Goal: Information Seeking & Learning: Learn about a topic

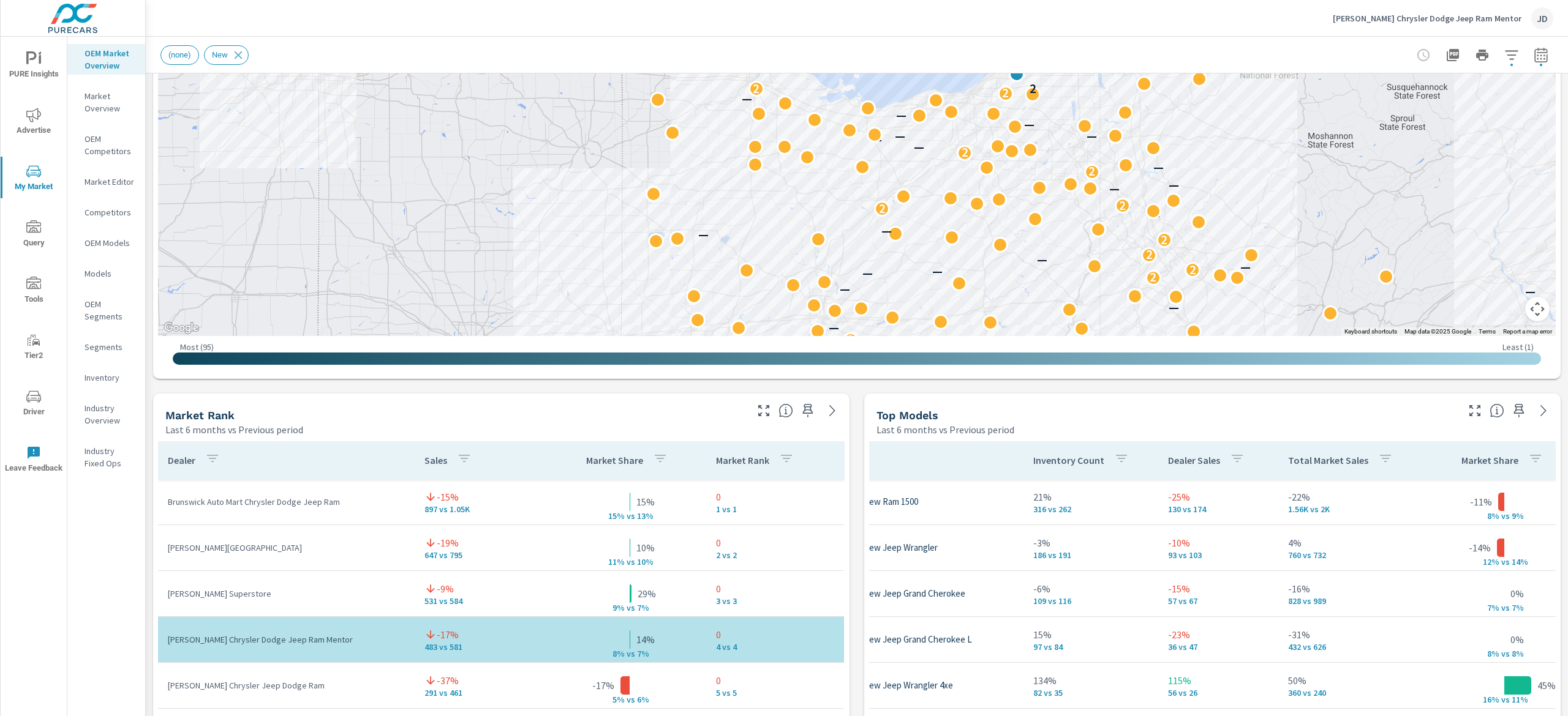
scroll to position [228, 0]
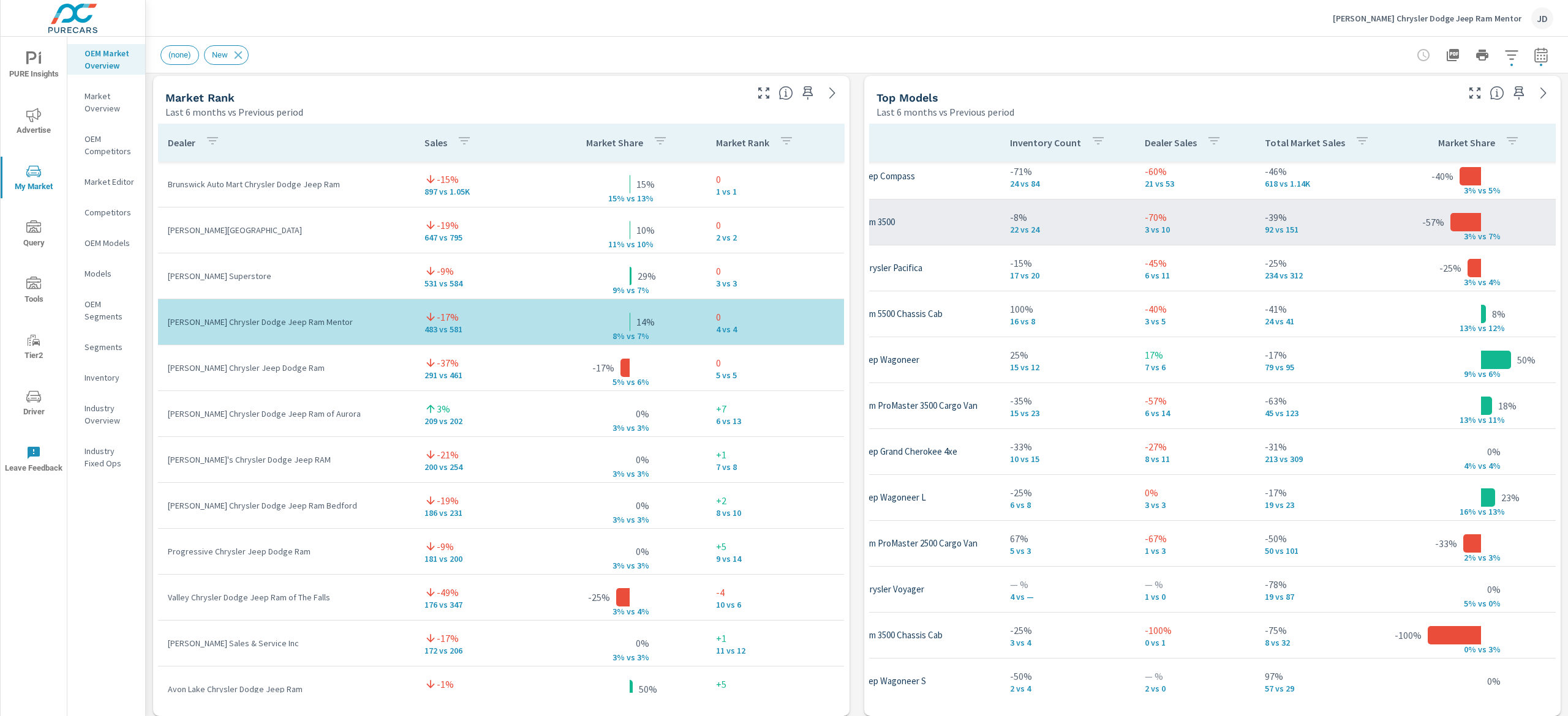
scroll to position [273, 108]
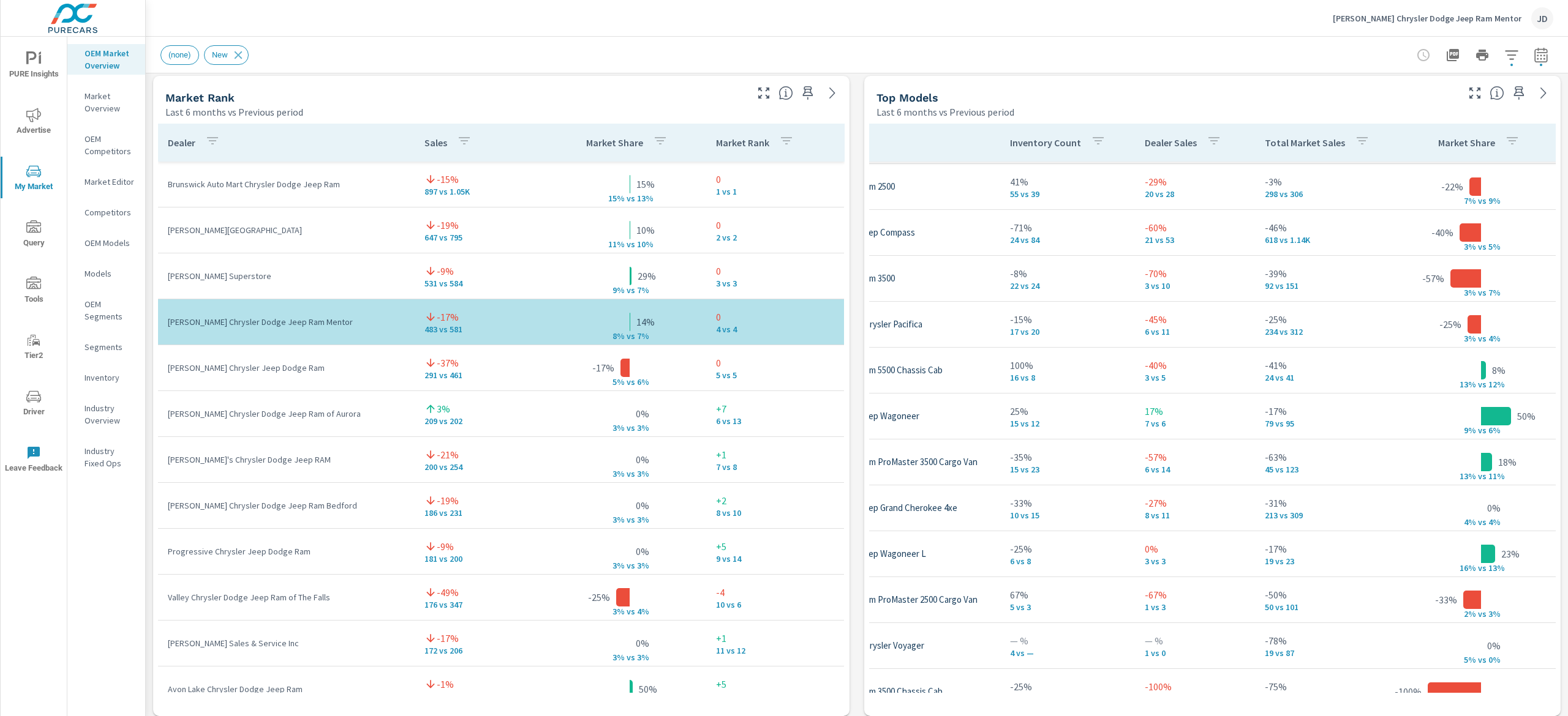
drag, startPoint x: 1539, startPoint y: 312, endPoint x: 1539, endPoint y: 295, distance: 17.0
click at [1539, 295] on div "Model Inventory Count Dealer Sales Total Market Sales Market Share Market Rank …" at bounding box center [1212, 417] width 696 height 597
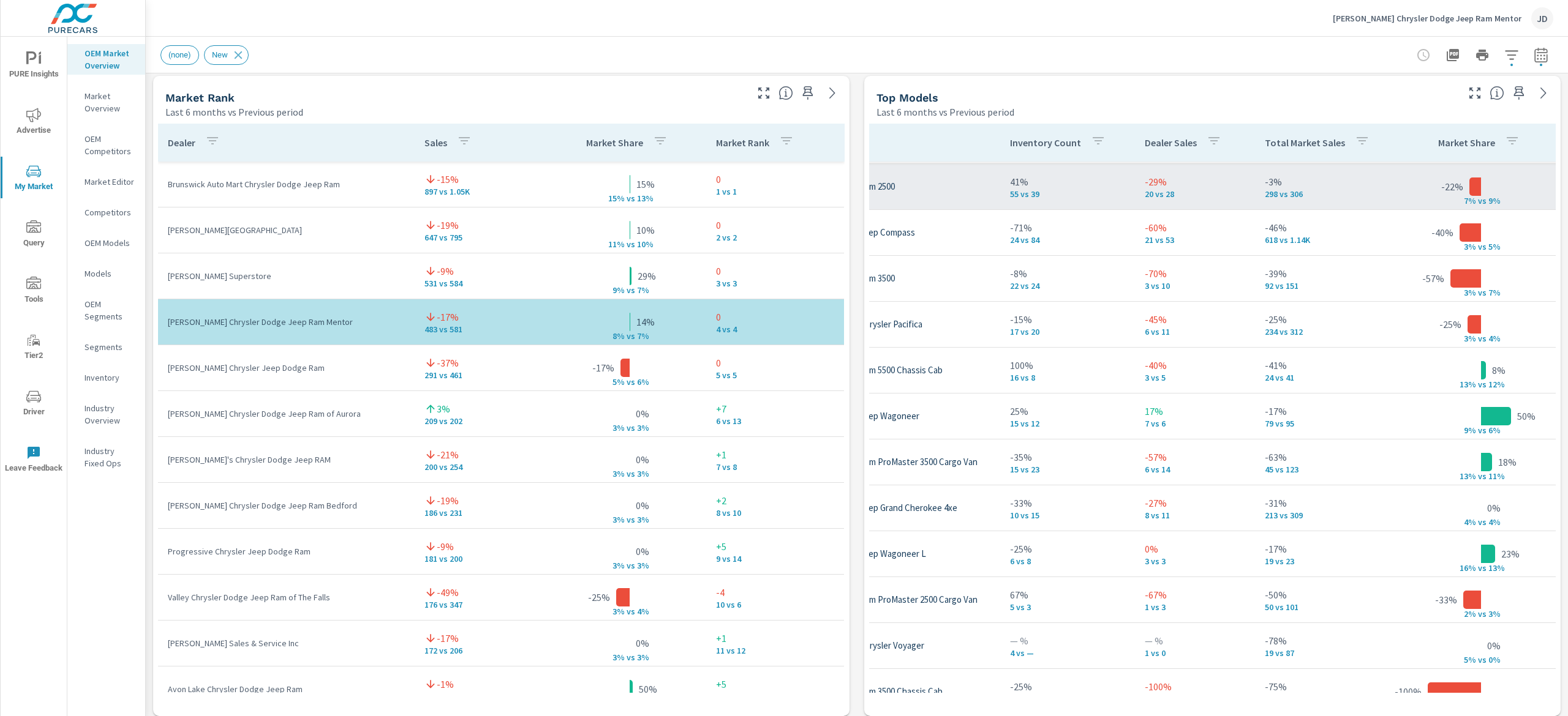
scroll to position [221, 108]
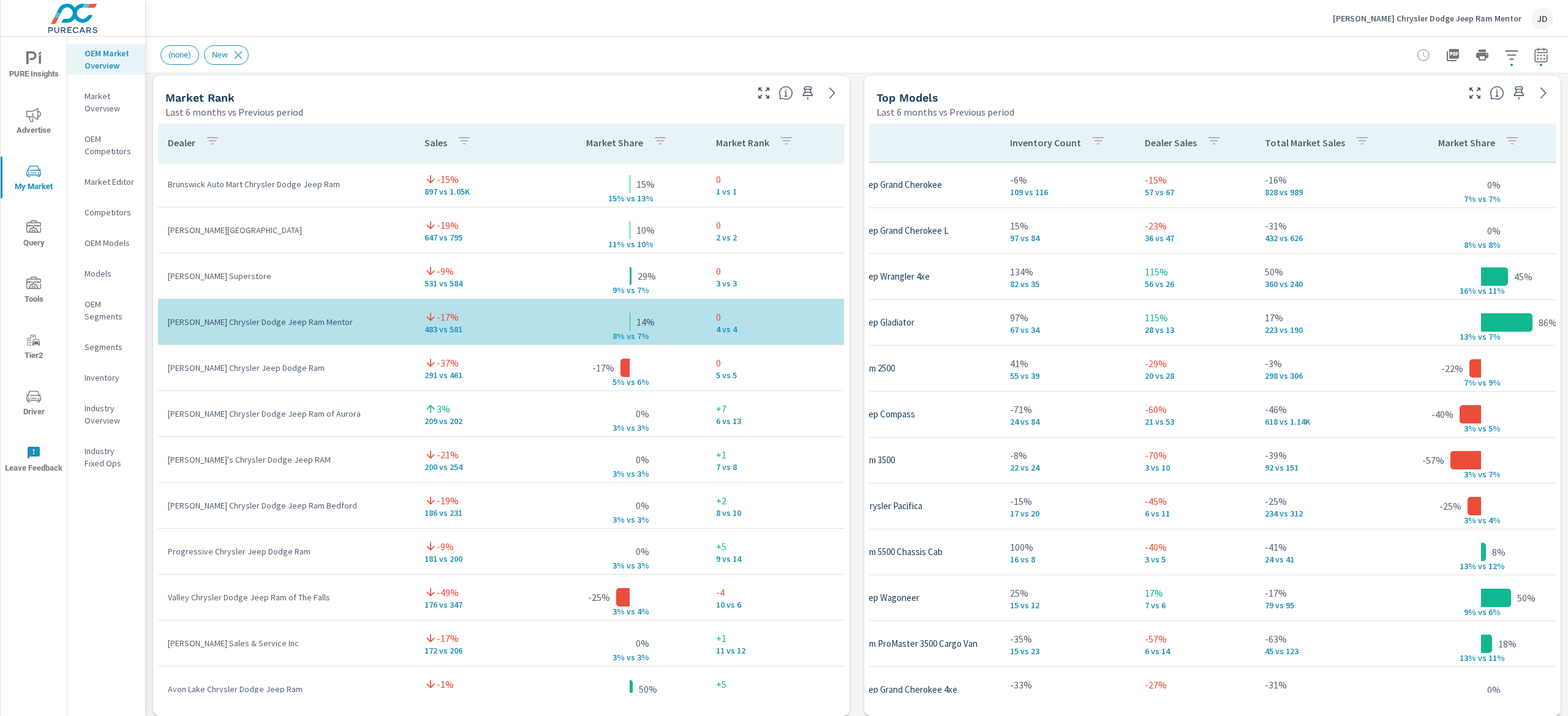
scroll to position [134, 108]
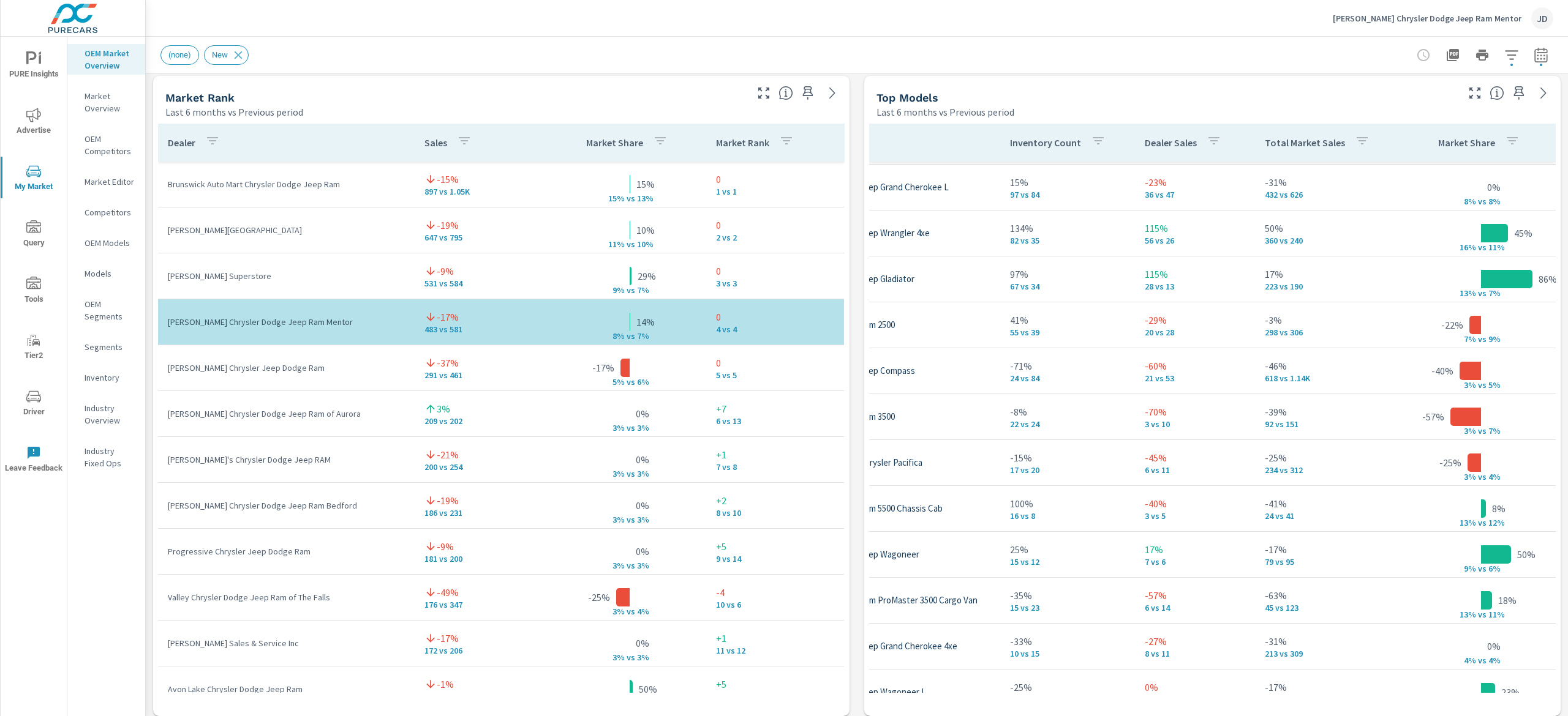
scroll to position [0, 108]
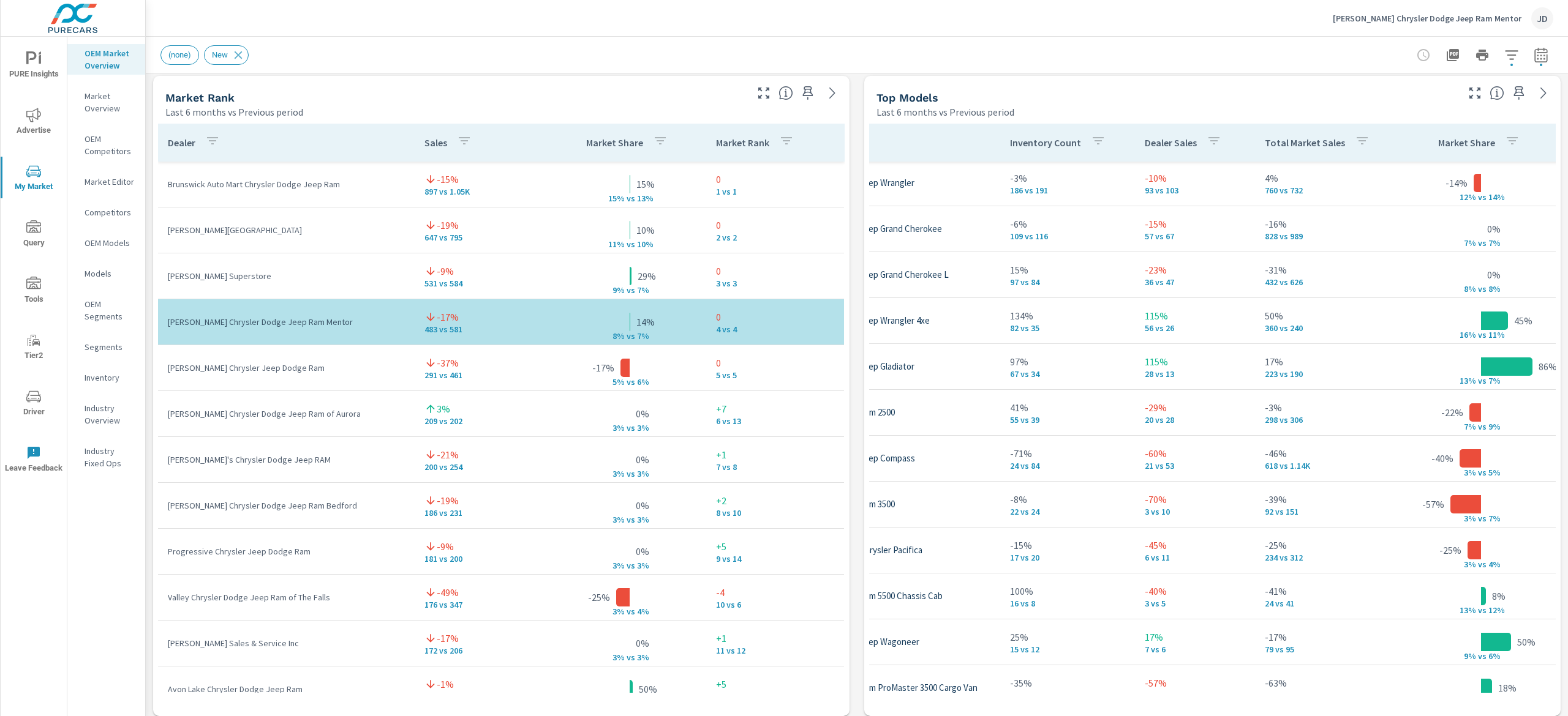
scroll to position [45, 108]
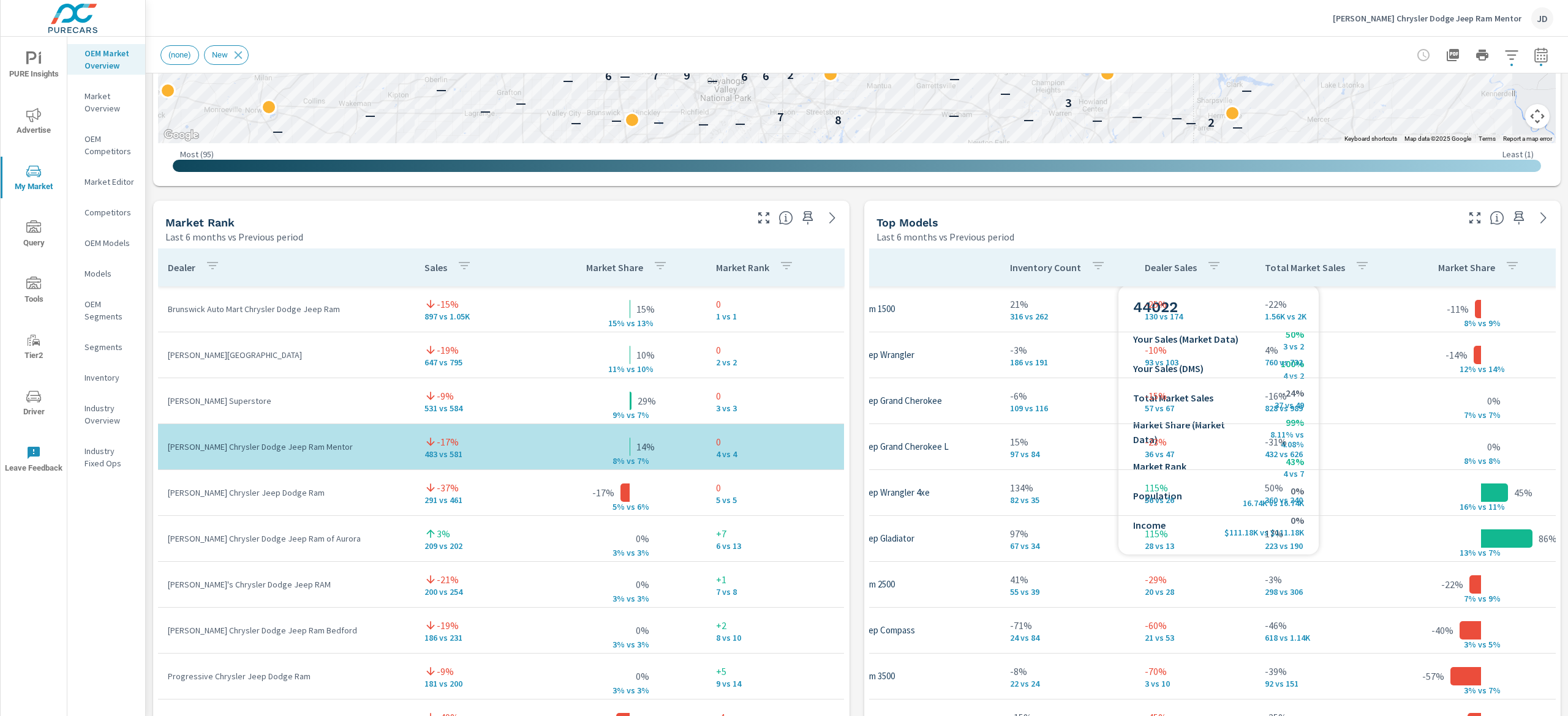
scroll to position [467, 0]
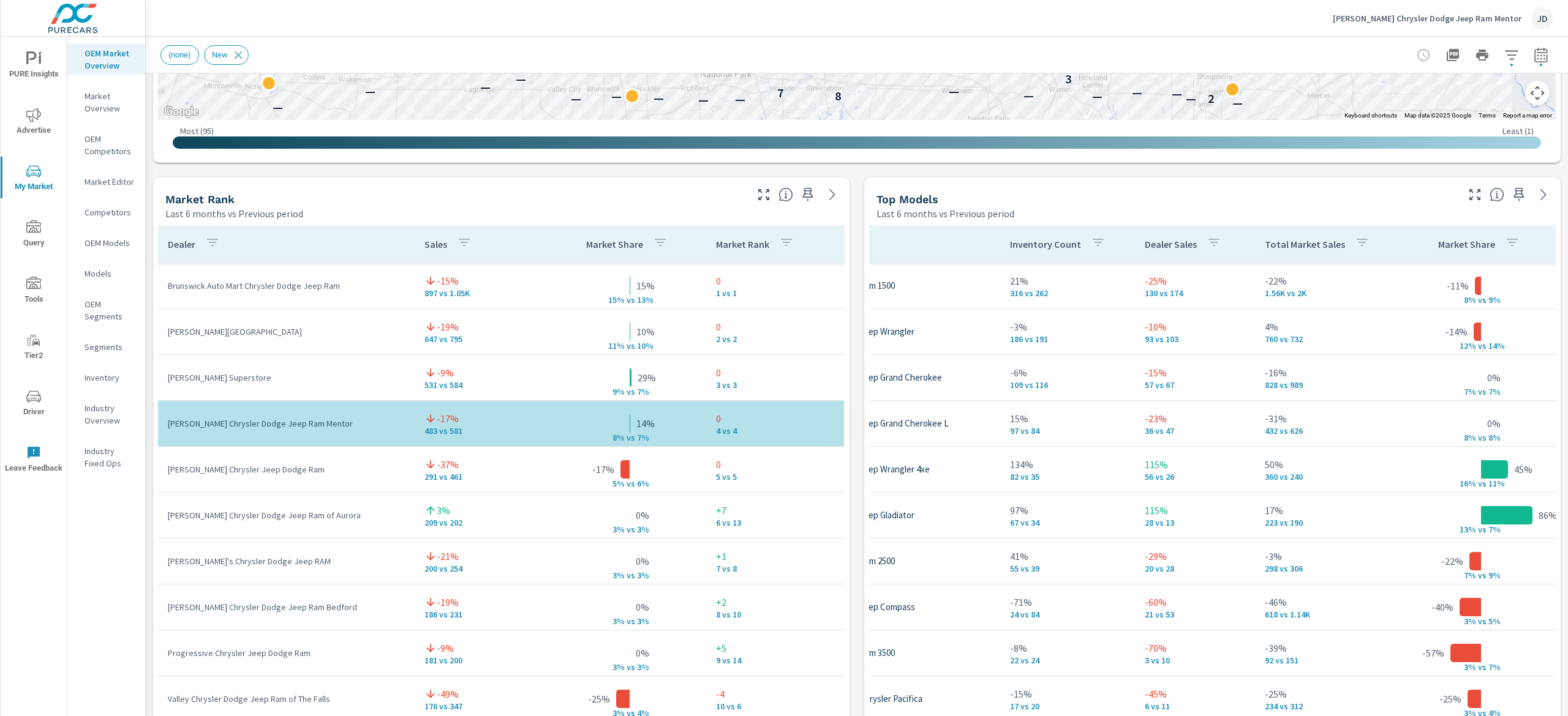
scroll to position [695, 0]
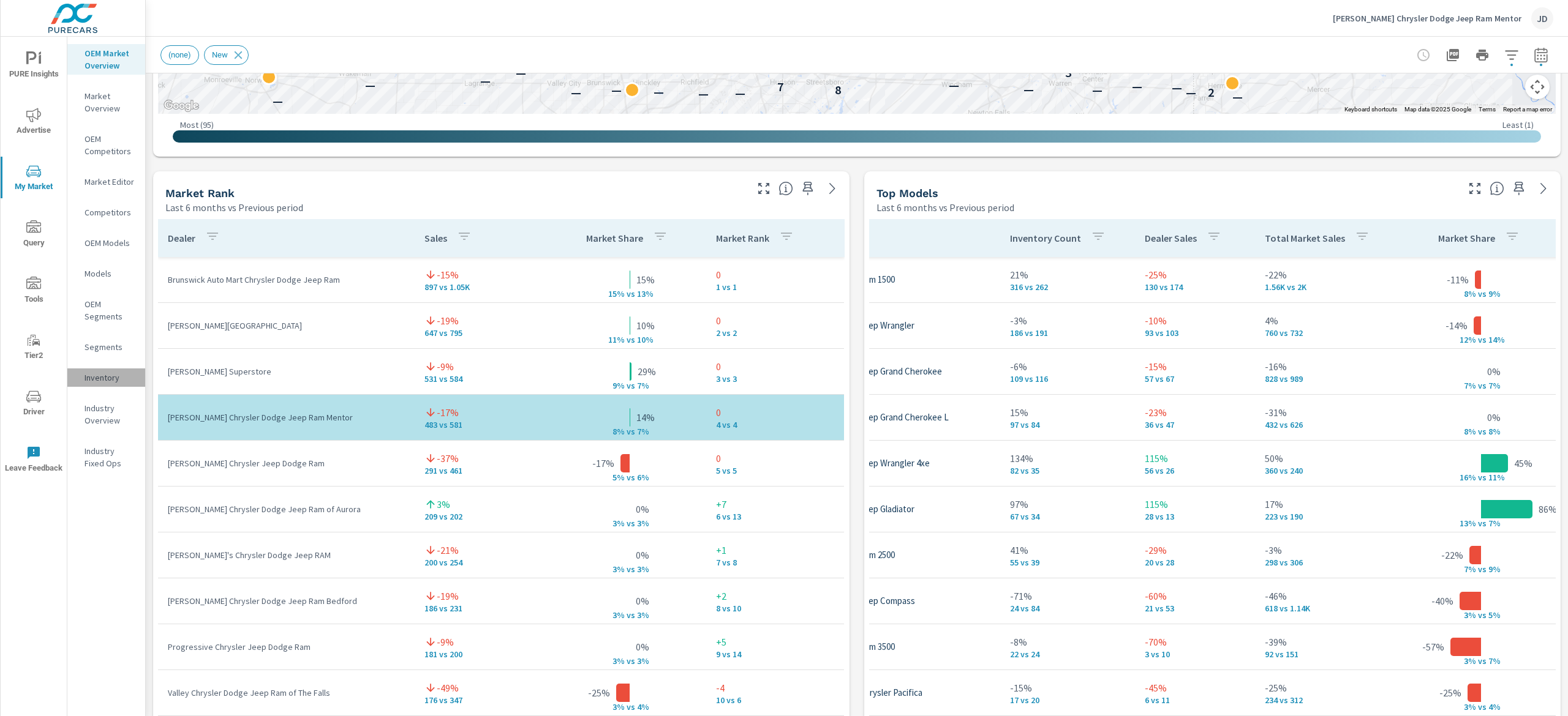
click at [104, 385] on div "Inventory" at bounding box center [106, 377] width 78 height 18
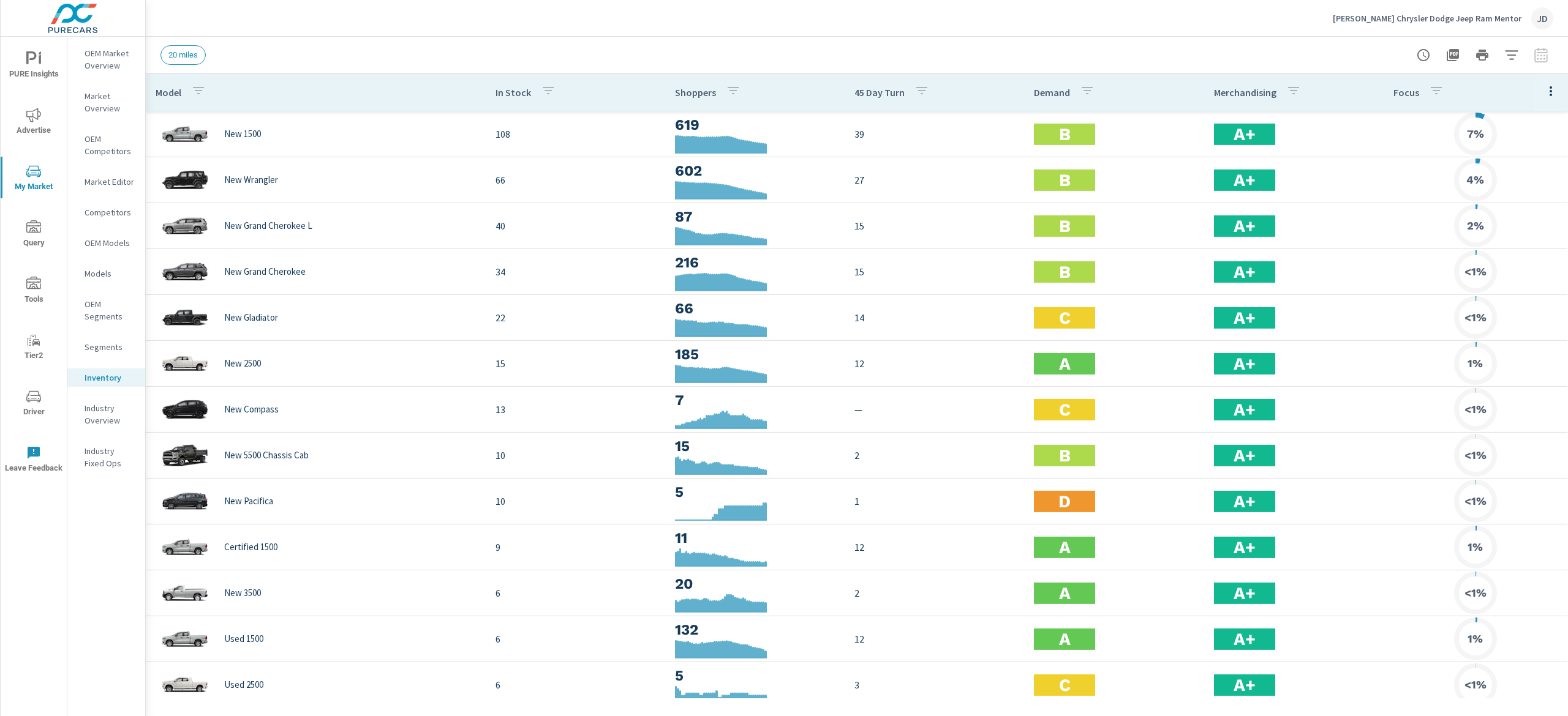
click at [1522, 55] on button "button" at bounding box center [1511, 55] width 24 height 24
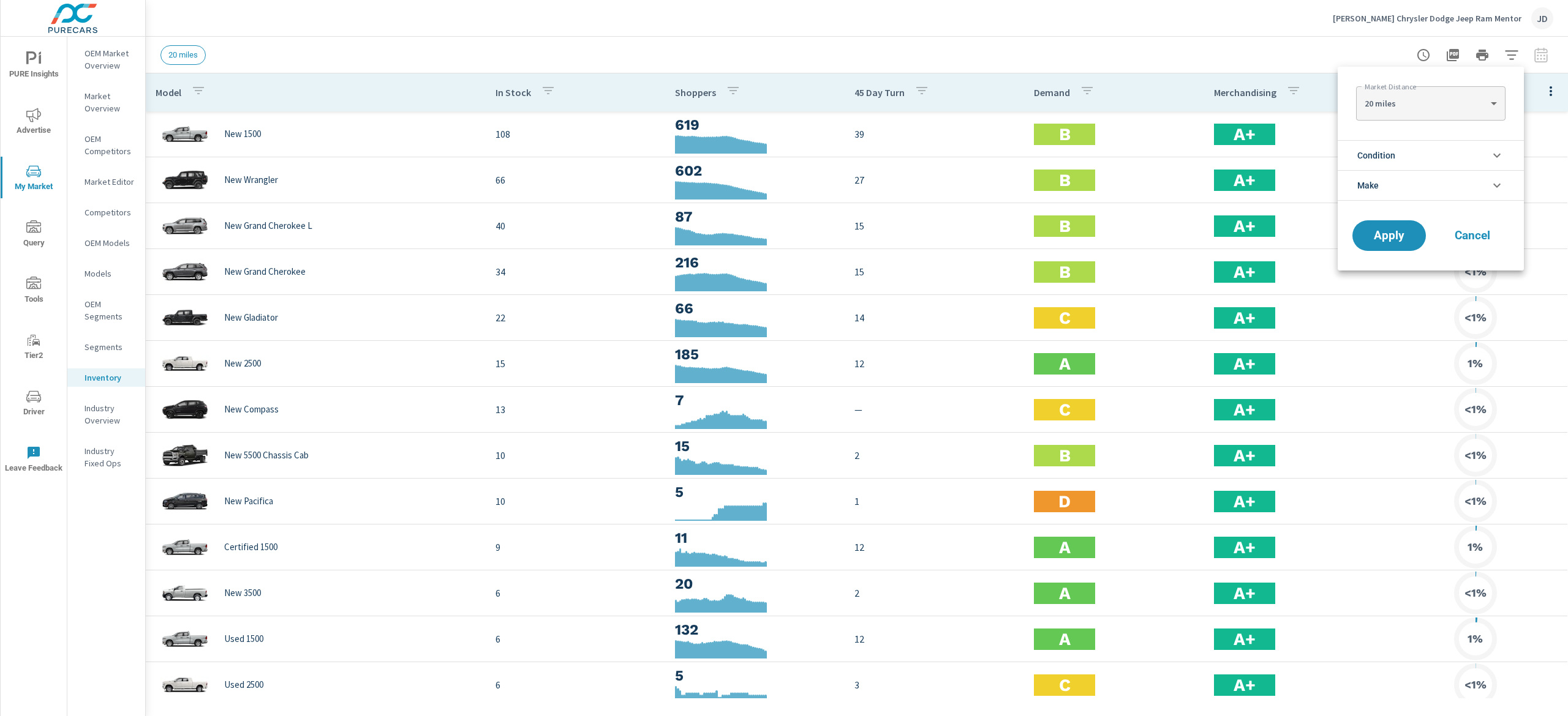
click at [1476, 154] on li "Condition" at bounding box center [1431, 155] width 186 height 30
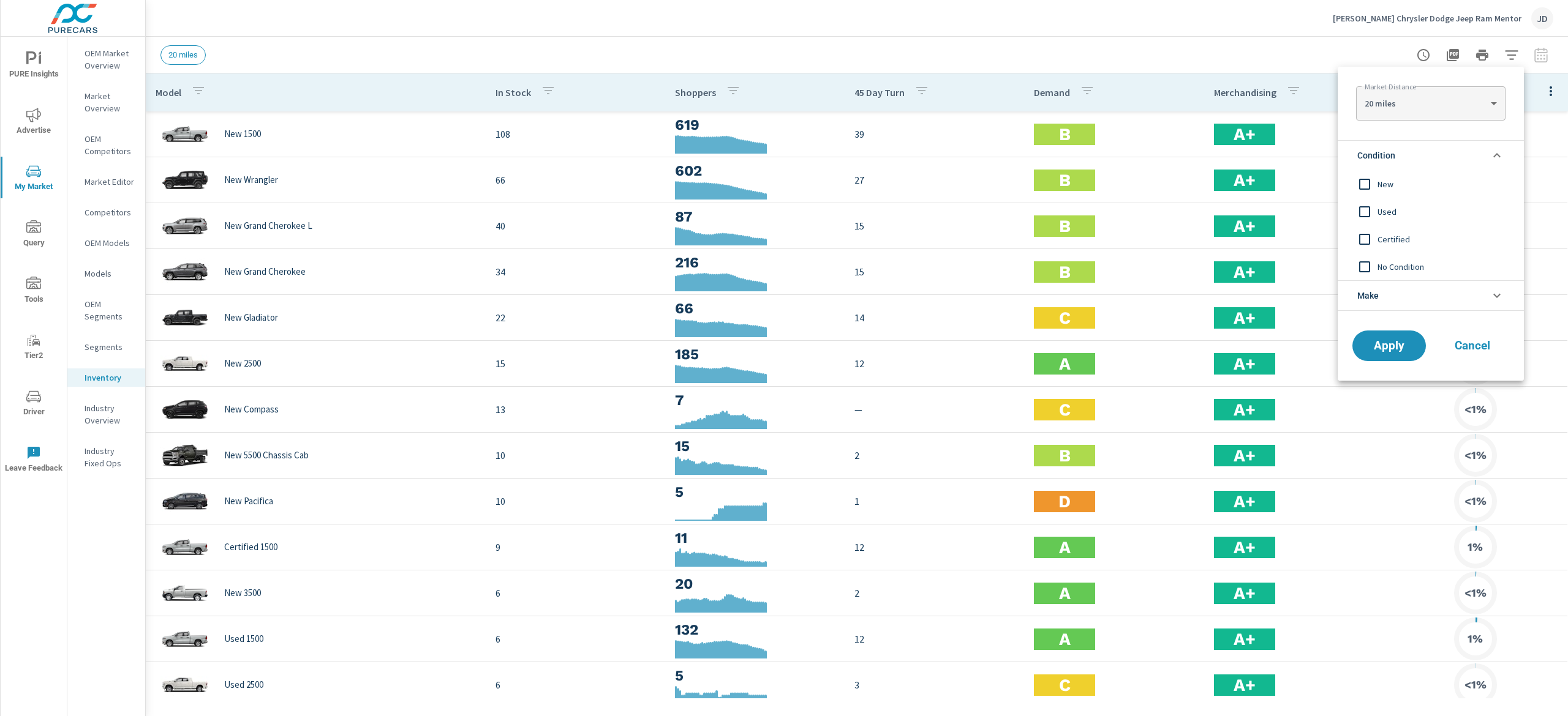
click at [1405, 185] on span "New" at bounding box center [1445, 185] width 134 height 15
click at [1389, 349] on span "Apply" at bounding box center [1389, 346] width 50 height 12
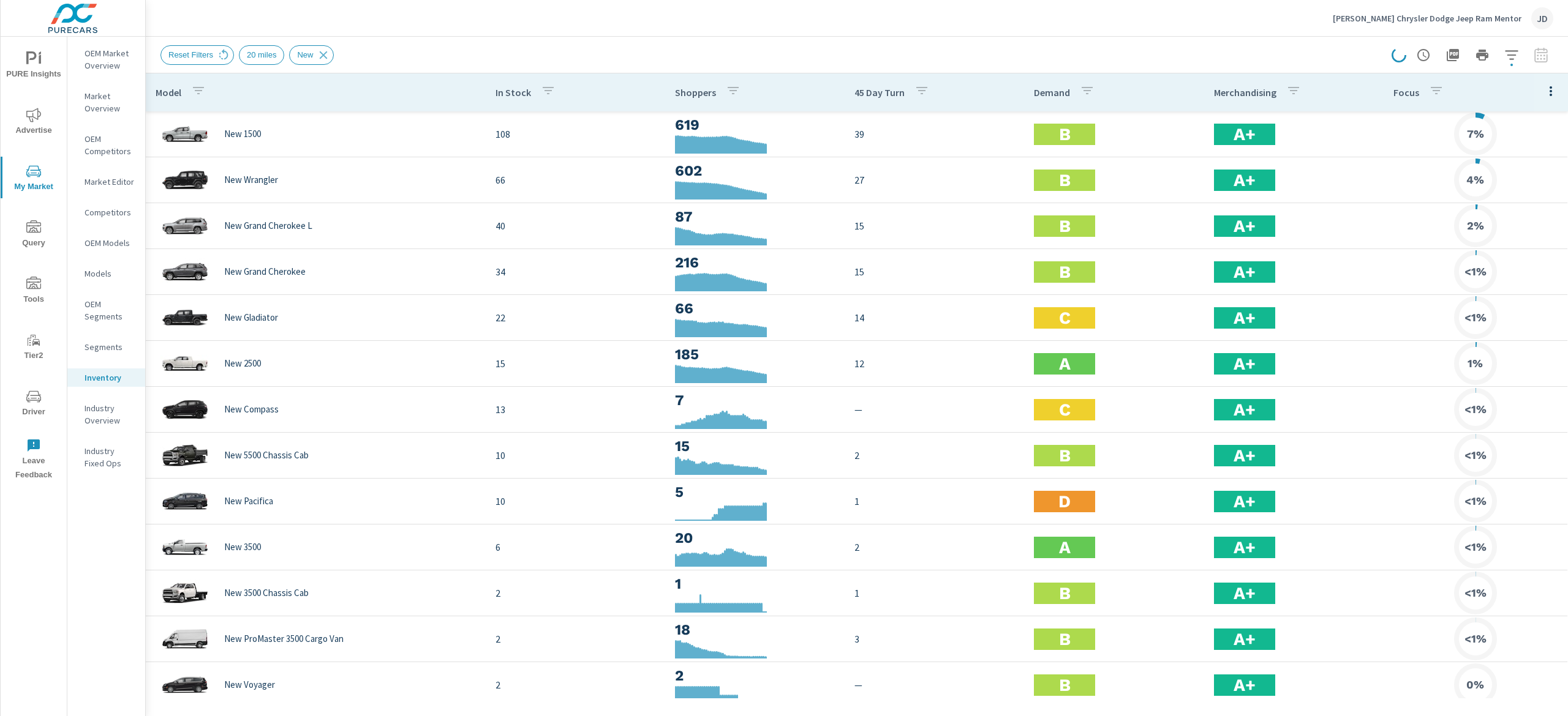
click at [30, 120] on icon "nav menu" at bounding box center [34, 115] width 15 height 15
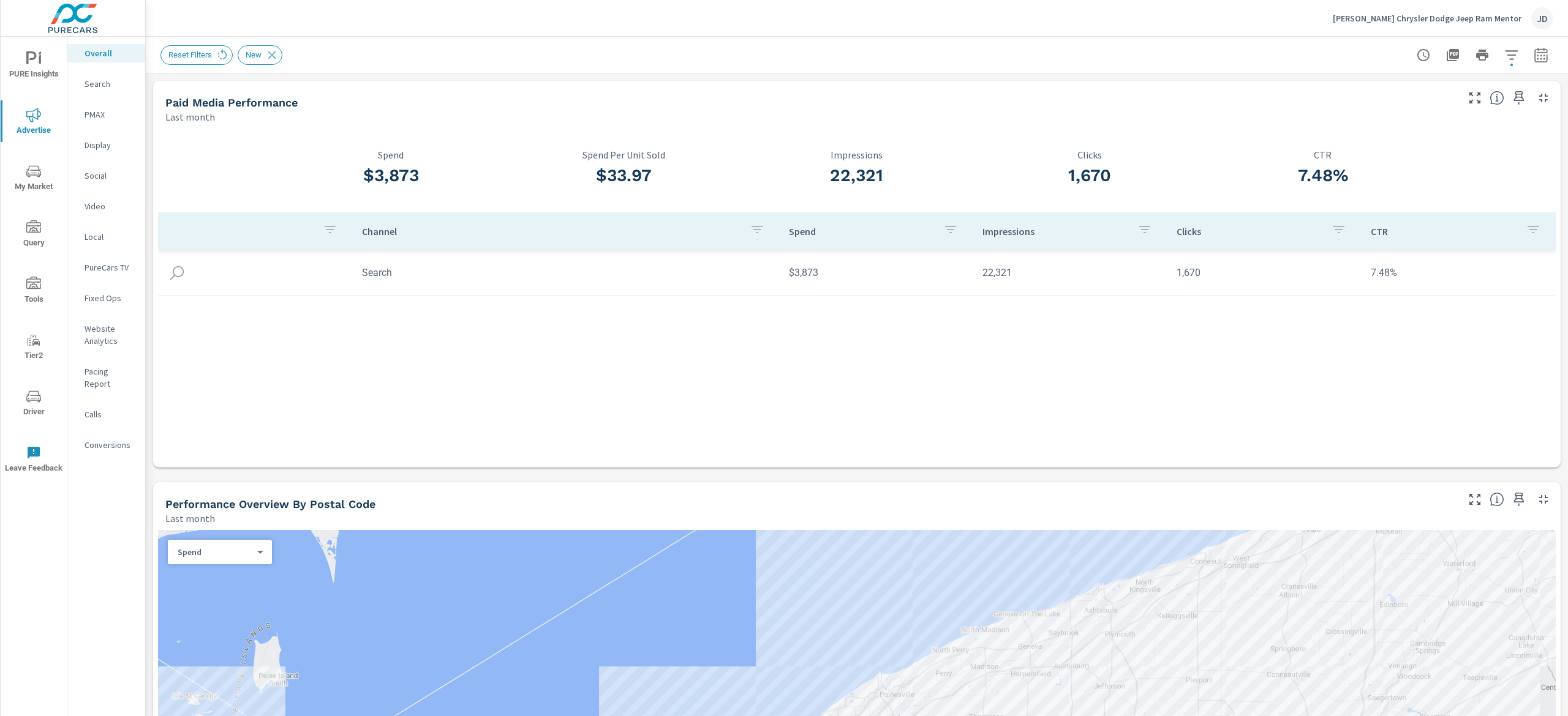
click at [104, 114] on p "PMAX" at bounding box center [109, 114] width 51 height 13
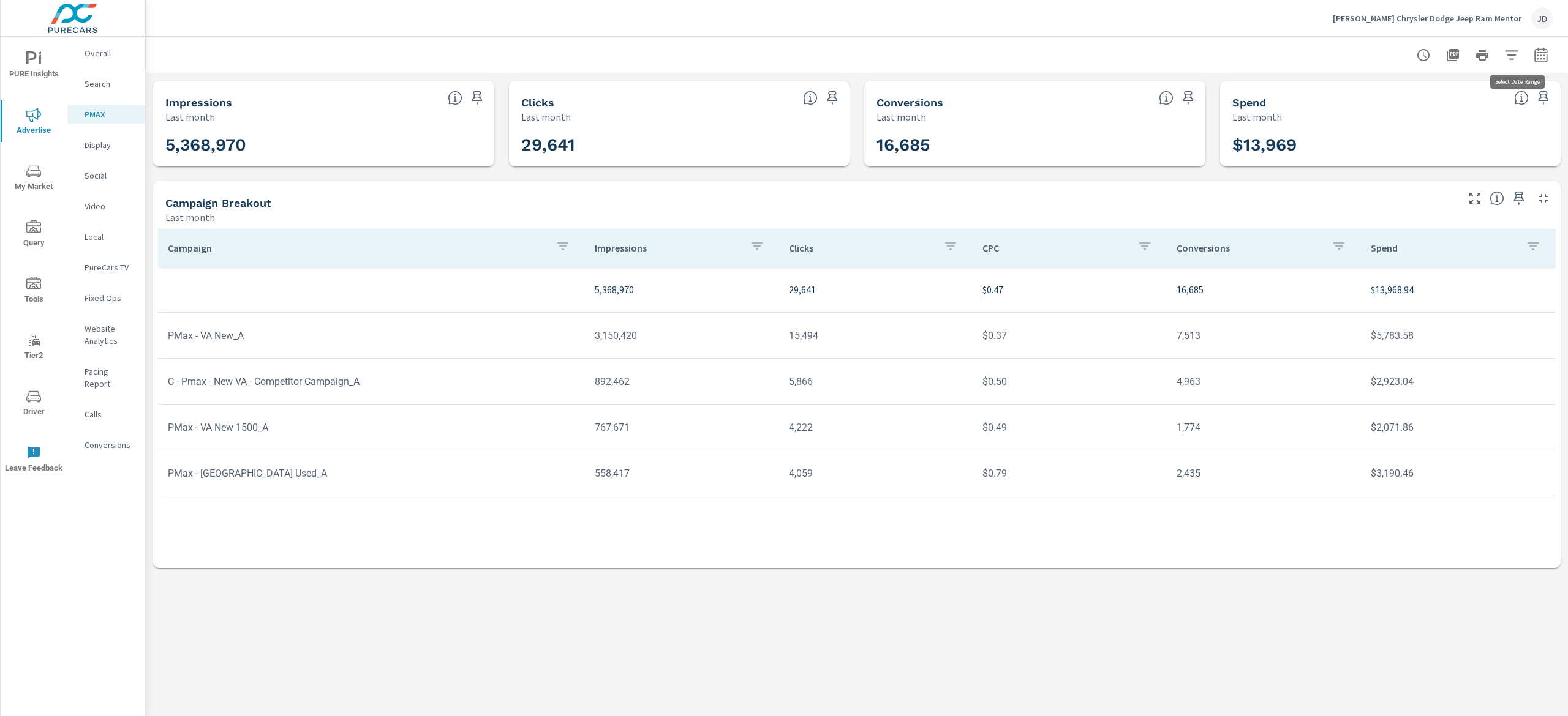
click at [1552, 50] on button "button" at bounding box center [1541, 55] width 24 height 24
select select "Last month"
click at [1437, 137] on p "+ Add comparison" at bounding box center [1455, 138] width 157 height 15
select select "Previous period"
click at [1417, 202] on span "Apply" at bounding box center [1416, 207] width 50 height 12
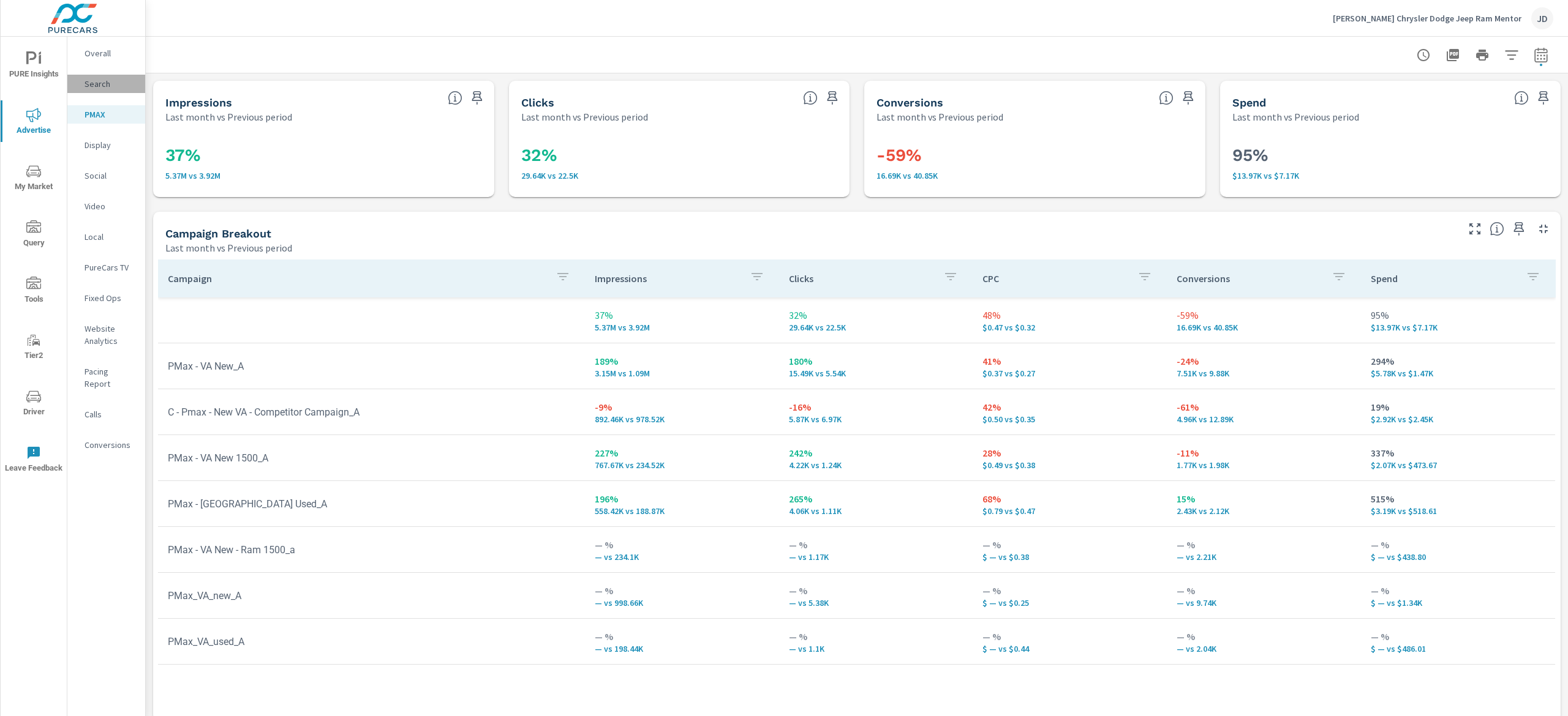
click at [104, 84] on p "Search" at bounding box center [109, 83] width 51 height 13
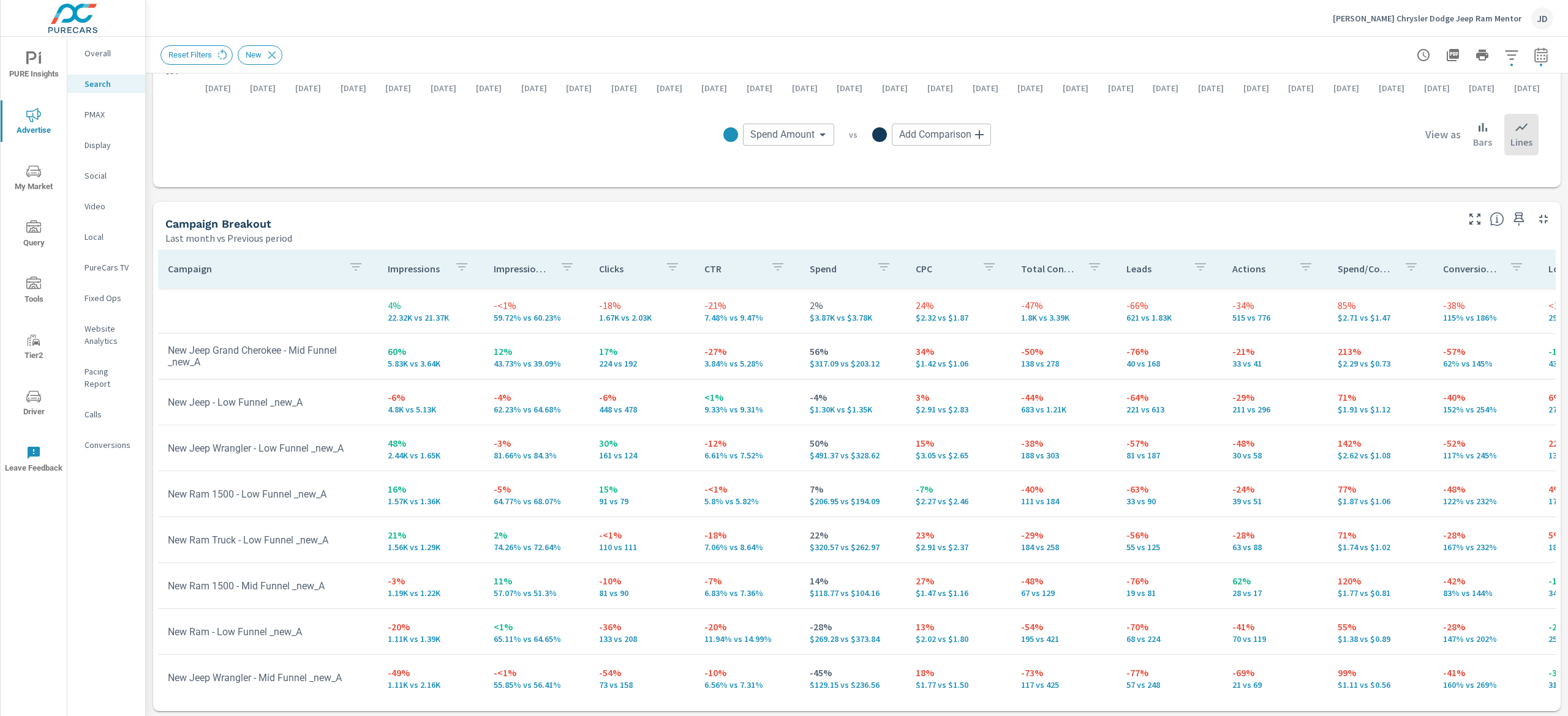
scroll to position [405, 0]
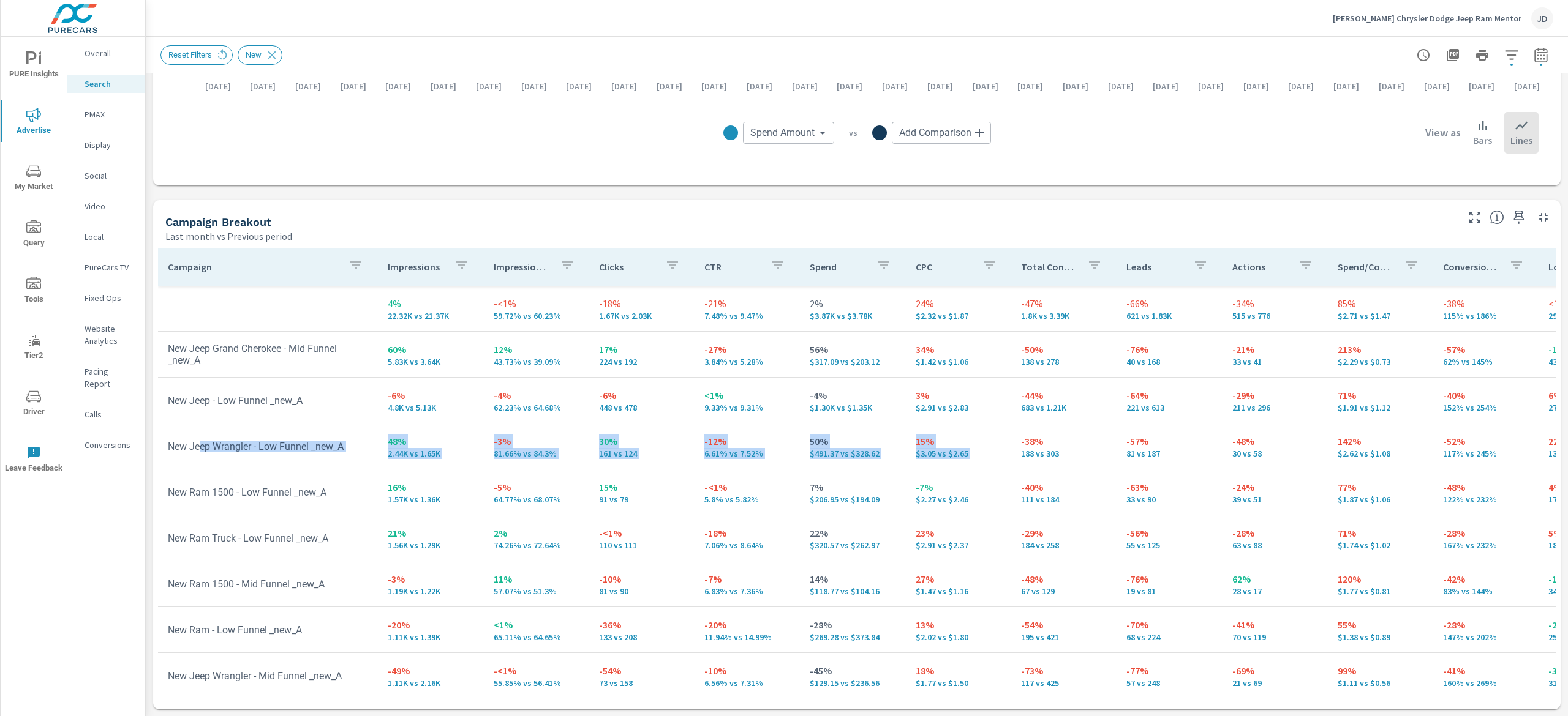
drag, startPoint x: 199, startPoint y: 452, endPoint x: 1006, endPoint y: 439, distance: 807.1
click at [1006, 439] on tr "New Jeep Wrangler - Low Funnel _new_A 48% 2.44K vs 1.65K -3% 81.66% vs 84.3% 30…" at bounding box center [954, 447] width 1592 height 46
click at [996, 458] on td "15% $3.05 vs $2.65" at bounding box center [958, 447] width 106 height 44
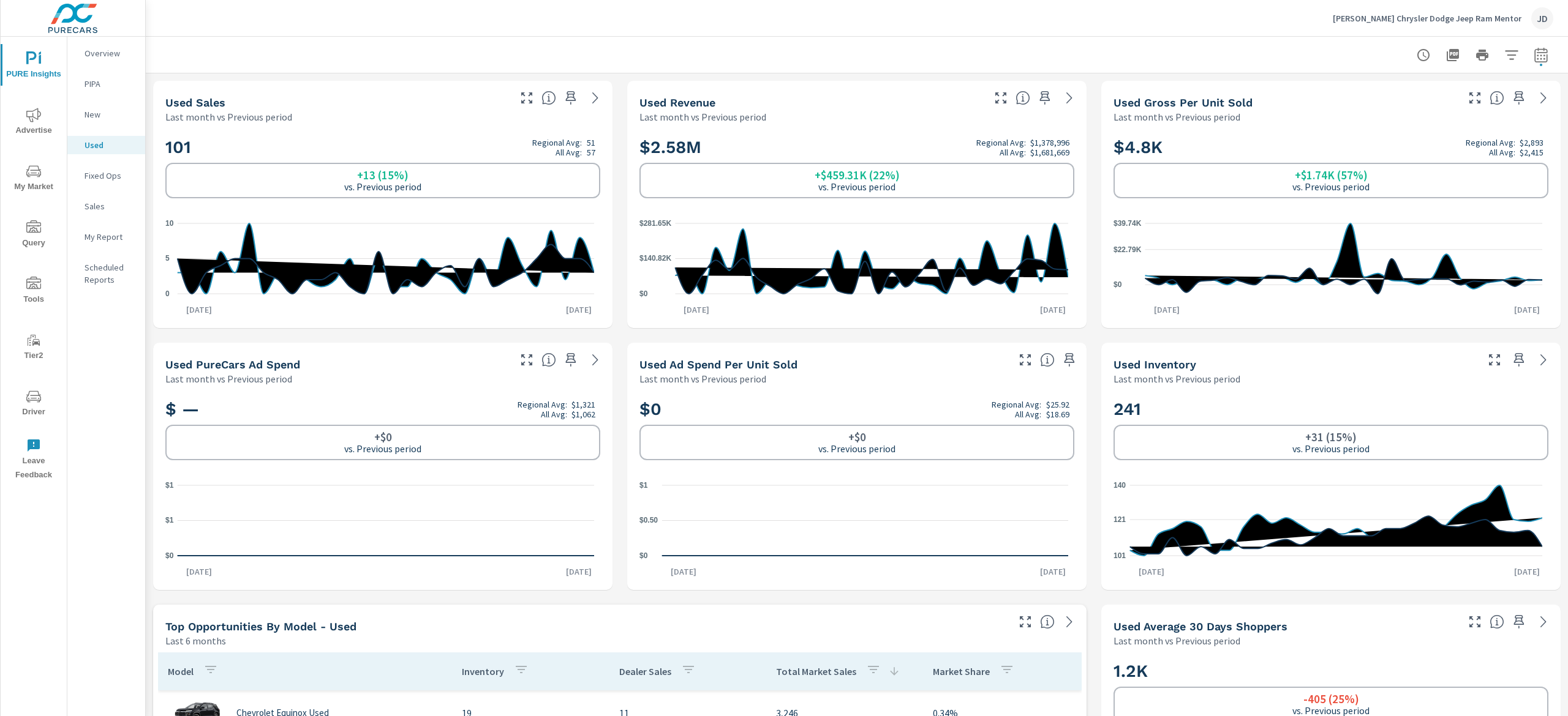
click at [101, 114] on p "New" at bounding box center [109, 114] width 51 height 13
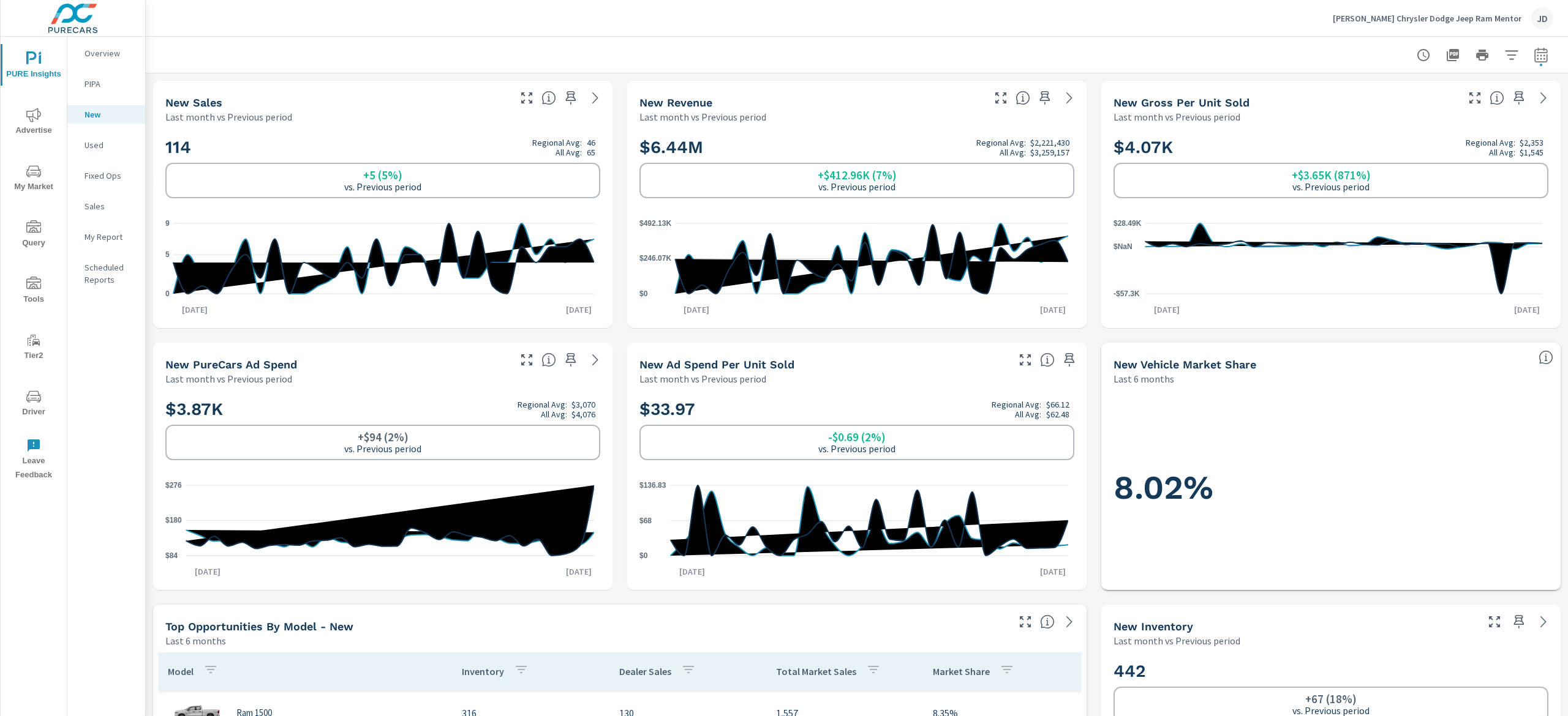
click at [103, 148] on p "Used" at bounding box center [109, 145] width 51 height 13
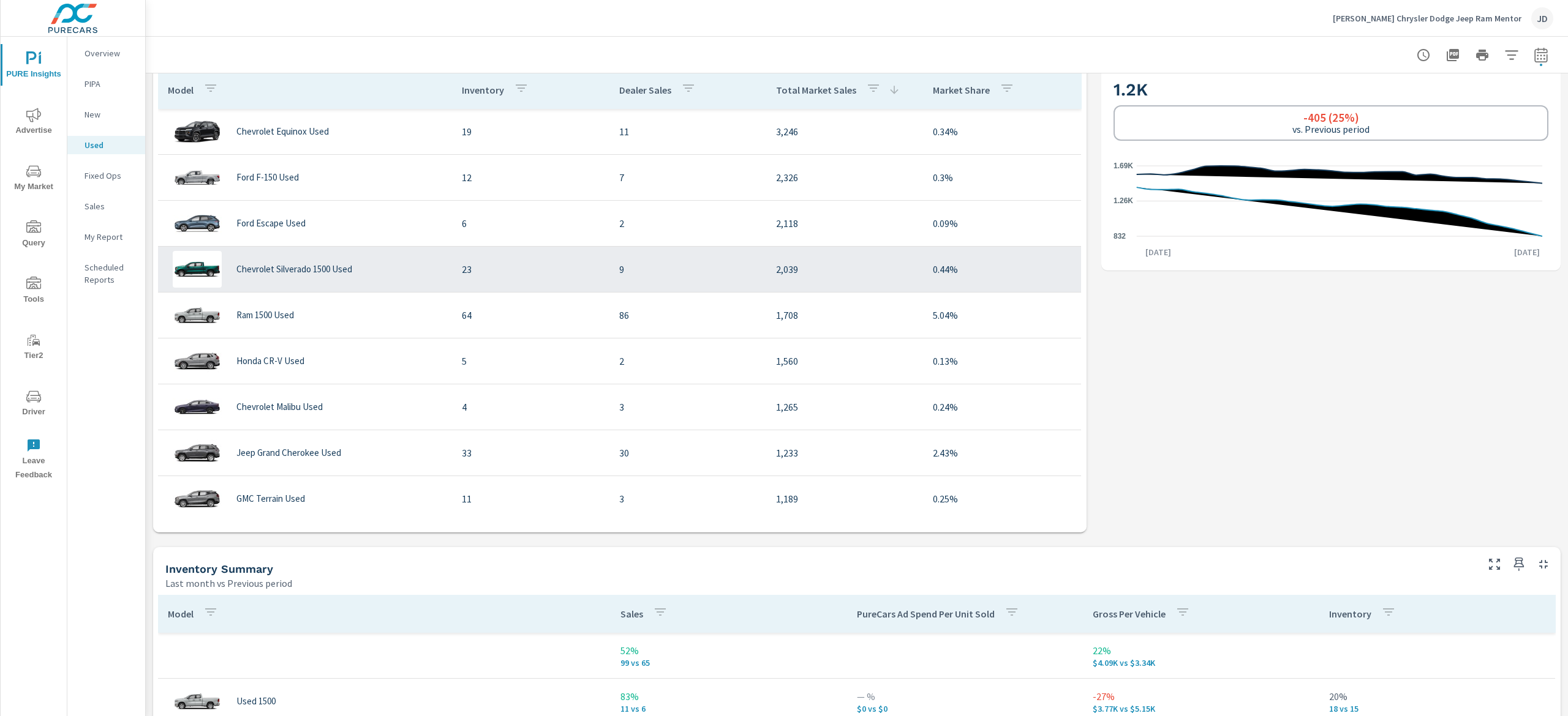
scroll to position [459, 0]
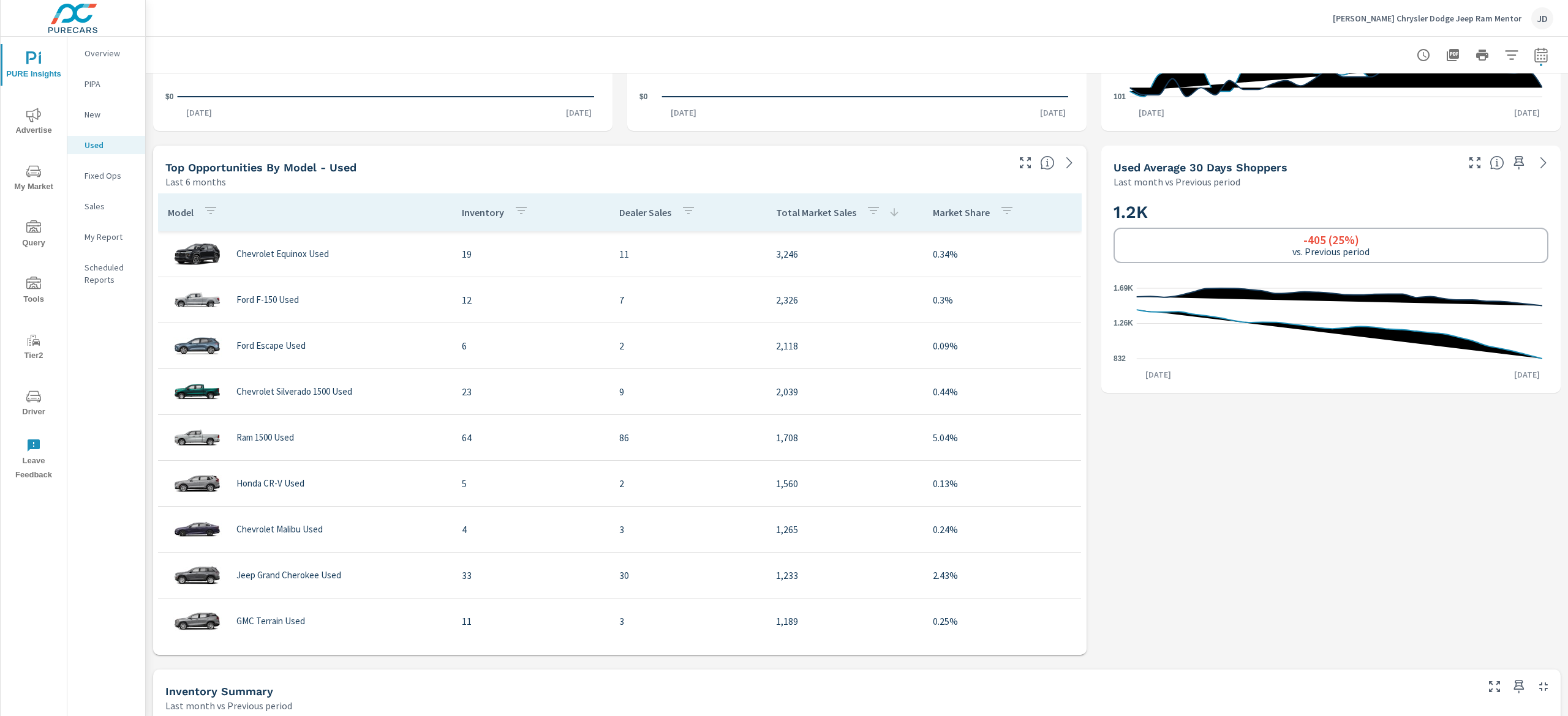
click at [1018, 163] on icon "button" at bounding box center [1025, 163] width 15 height 15
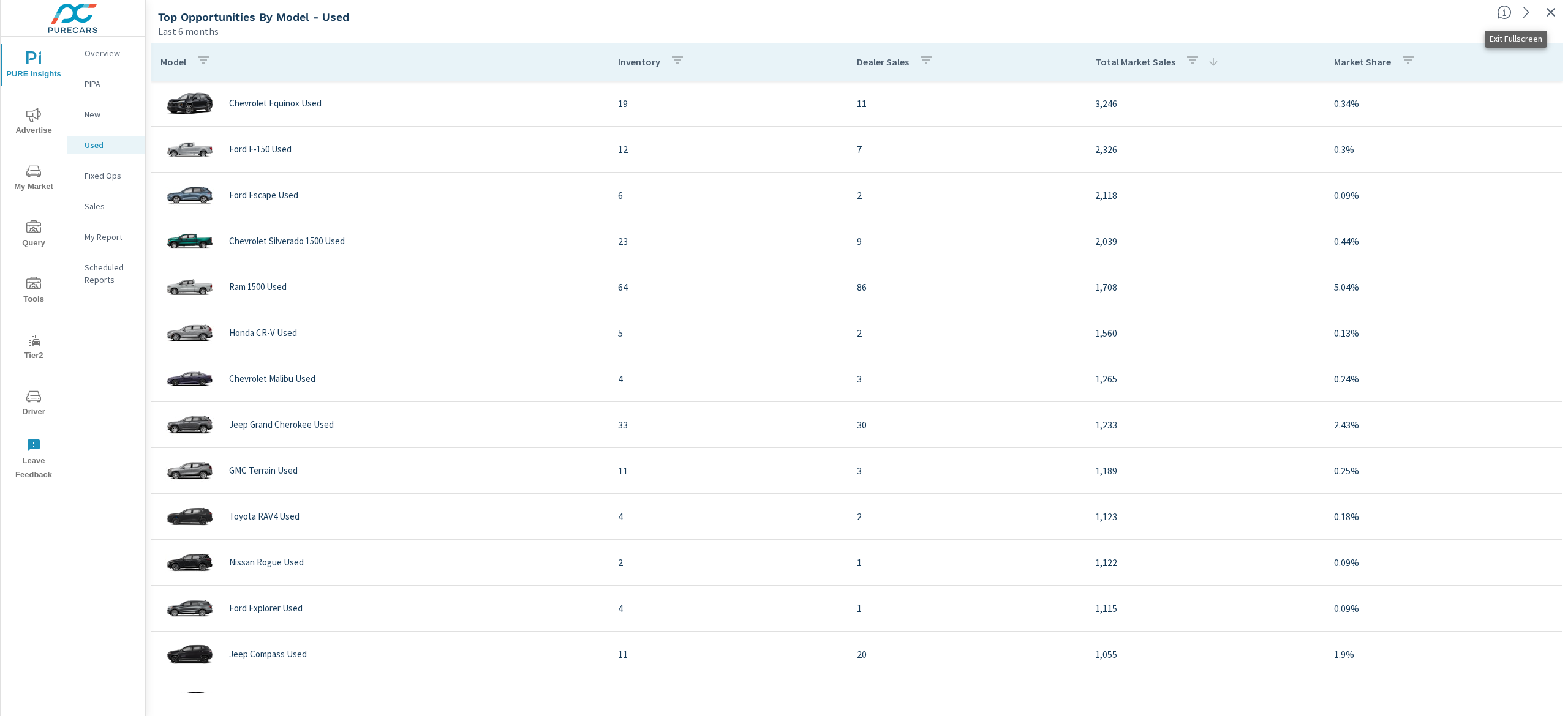
drag, startPoint x: 1551, startPoint y: 6, endPoint x: 1530, endPoint y: 30, distance: 31.9
click at [1552, 6] on icon "button" at bounding box center [1551, 13] width 15 height 15
